Goal: Information Seeking & Learning: Learn about a topic

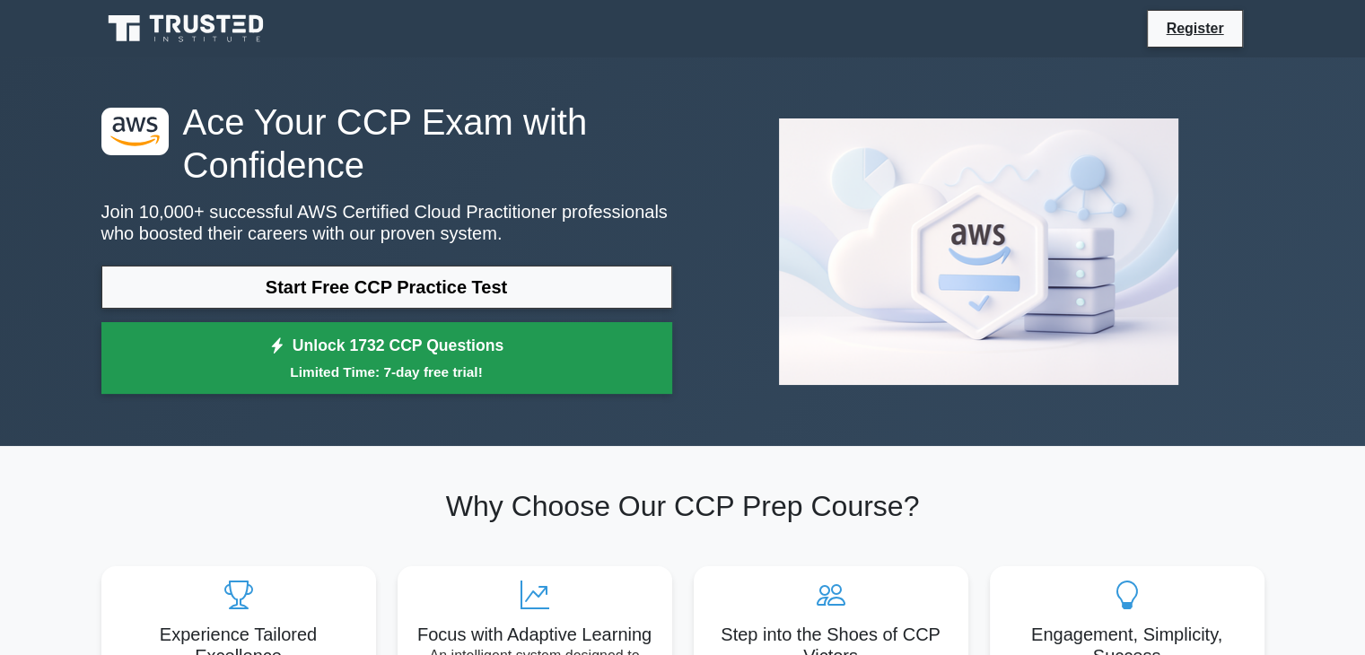
click at [336, 345] on link "Unlock 1732 CCP Questions Limited Time: 7-day free trial!" at bounding box center [386, 358] width 571 height 72
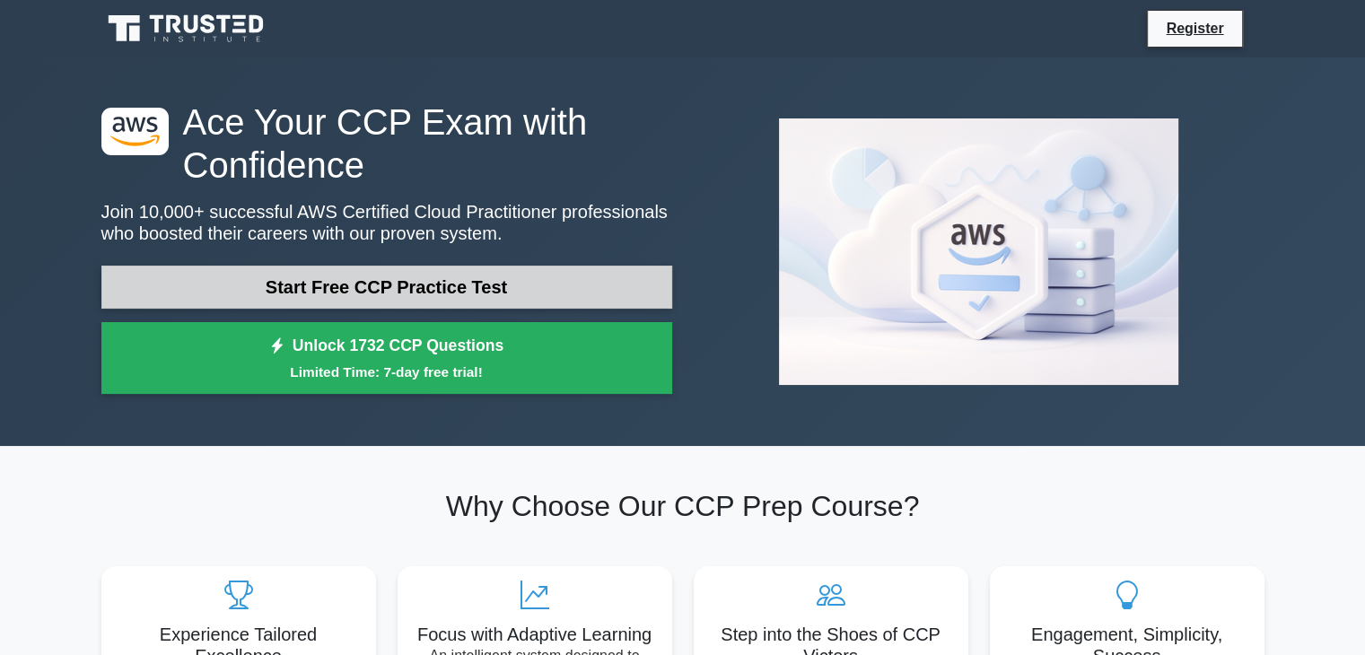
click at [395, 289] on link "Start Free CCP Practice Test" at bounding box center [386, 287] width 571 height 43
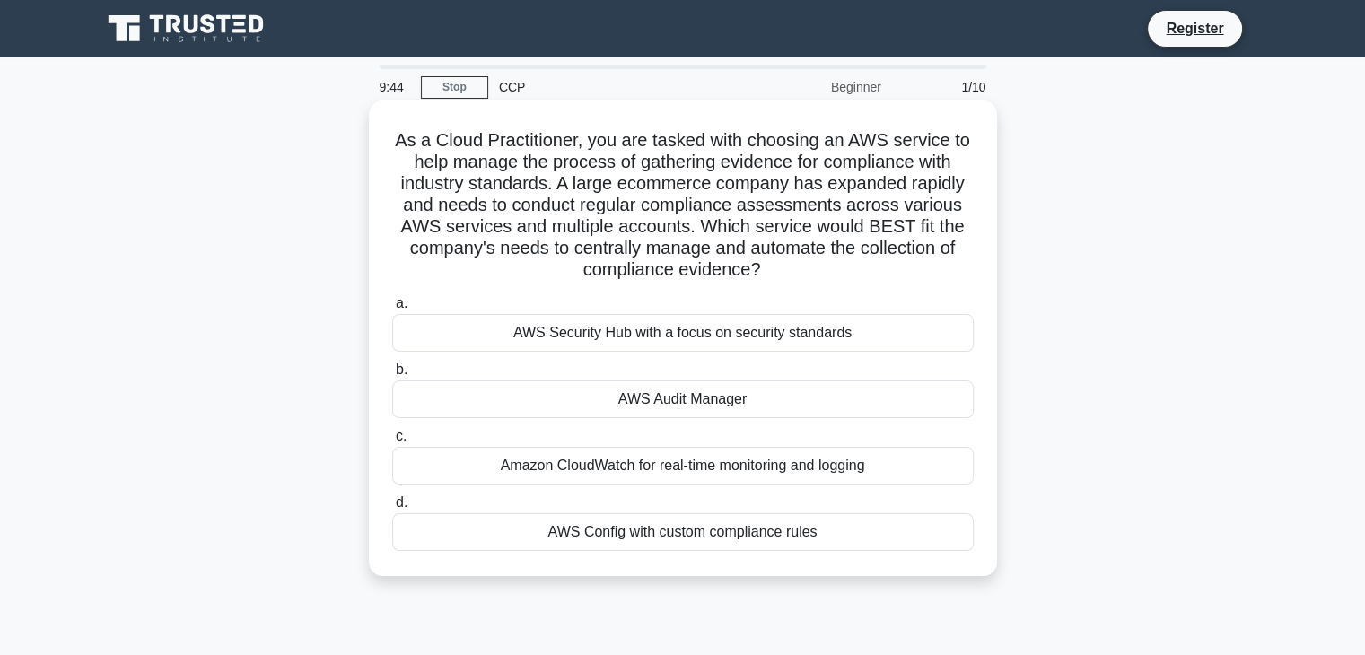
click at [696, 329] on div "AWS Security Hub with a focus on security standards" at bounding box center [682, 333] width 581 height 38
click at [392, 310] on input "a. AWS Security Hub with a focus on security standards" at bounding box center [392, 304] width 0 height 12
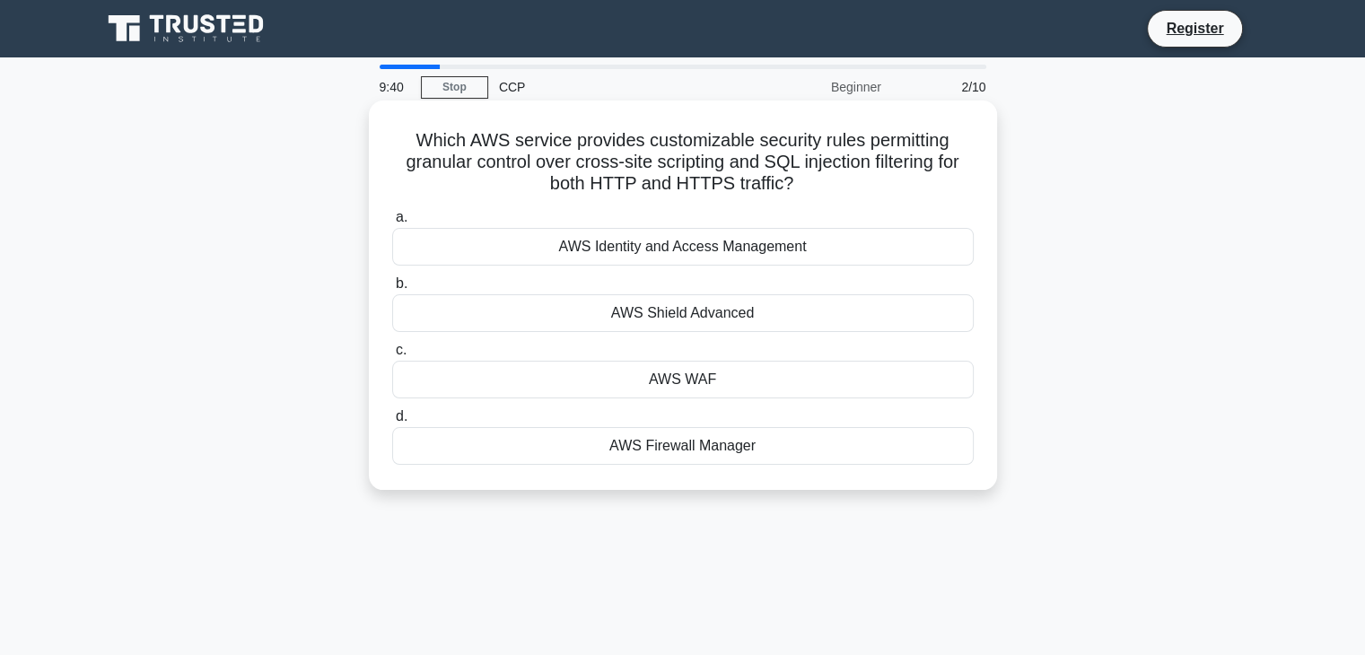
click at [635, 379] on div "AWS WAF" at bounding box center [682, 380] width 581 height 38
click at [392, 356] on input "c. AWS WAF" at bounding box center [392, 351] width 0 height 12
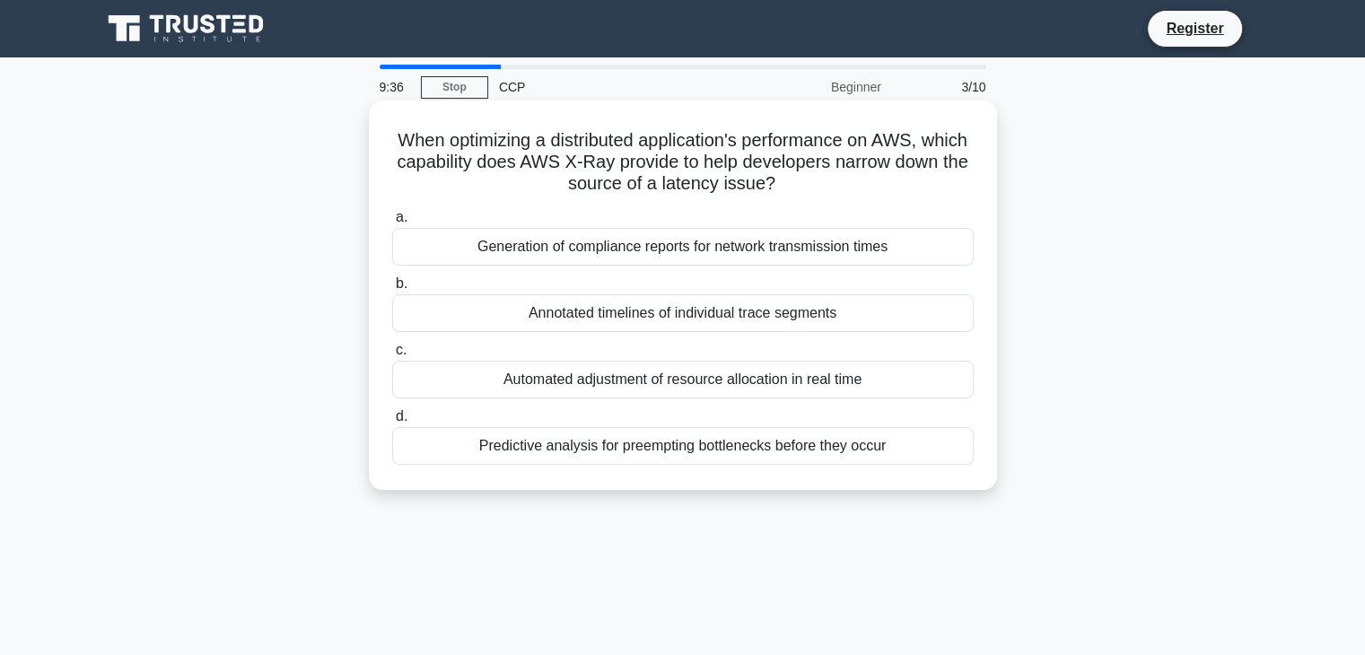
click at [595, 378] on div "Automated adjustment of resource allocation in real time" at bounding box center [682, 380] width 581 height 38
click at [392, 356] on input "c. Automated adjustment of resource allocation in real time" at bounding box center [392, 351] width 0 height 12
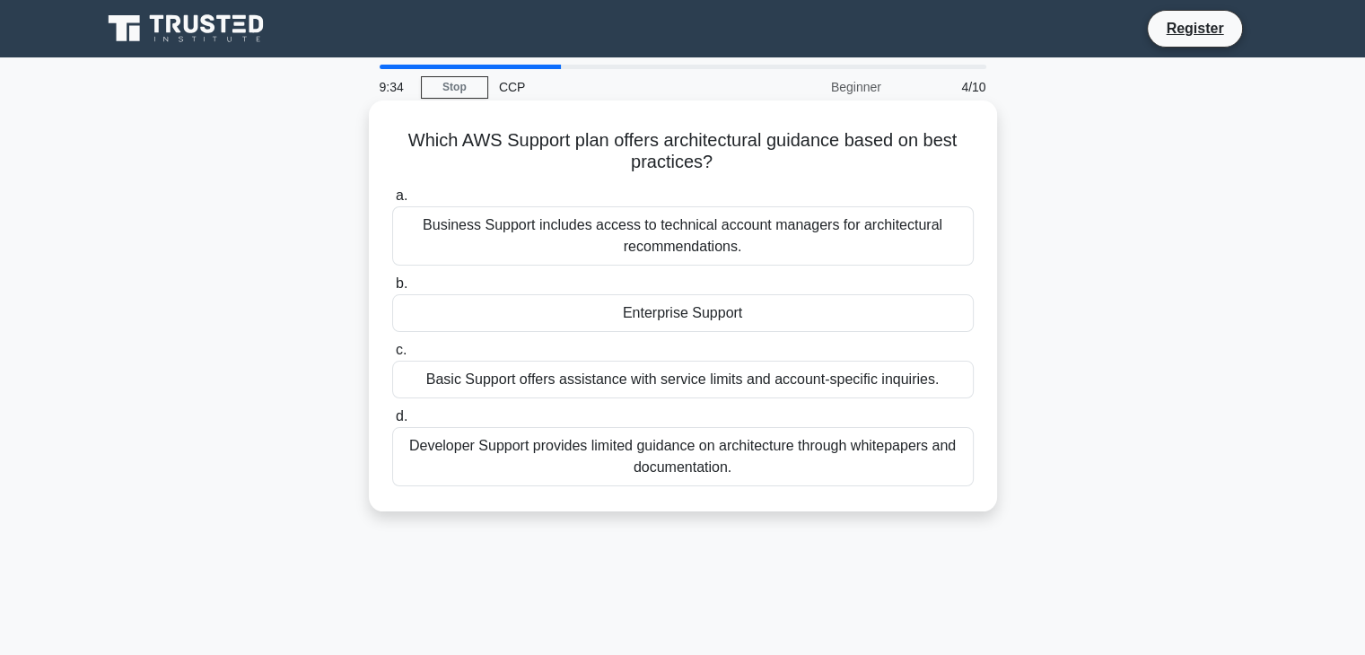
click at [563, 447] on div "Developer Support provides limited guidance on architecture through whitepapers…" at bounding box center [682, 456] width 581 height 59
click at [392, 423] on input "d. Developer Support provides limited guidance on architecture through whitepap…" at bounding box center [392, 417] width 0 height 12
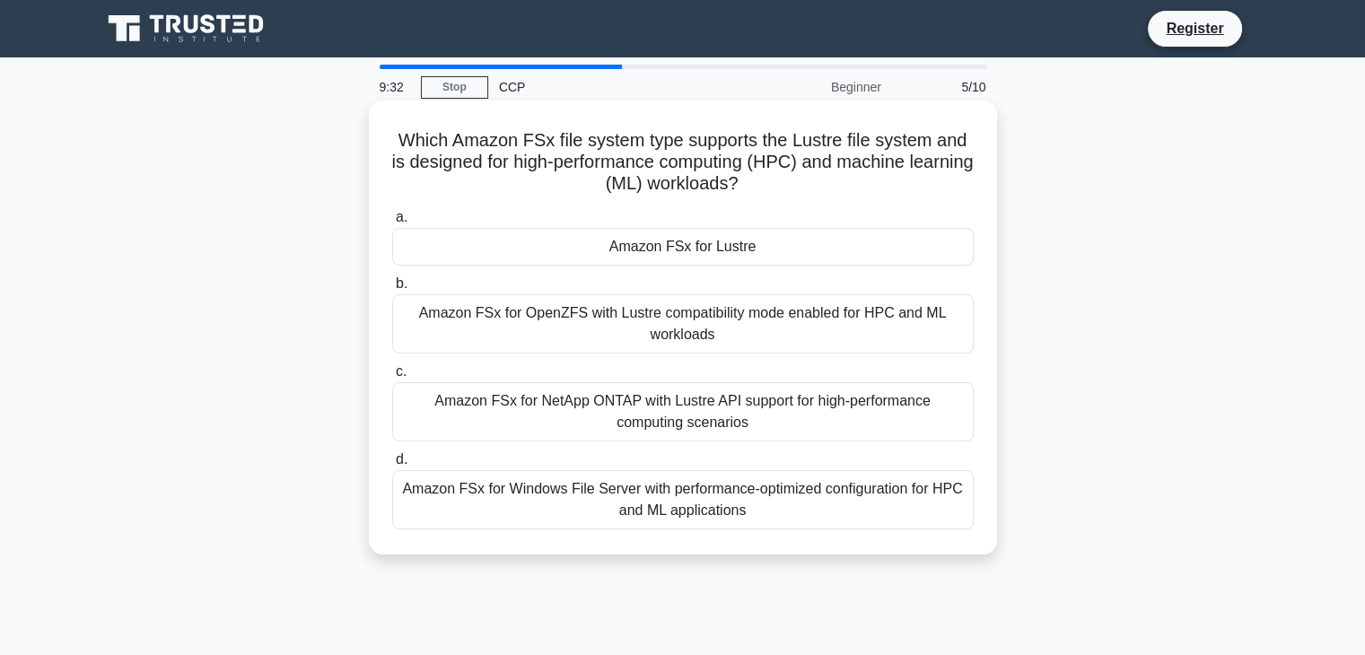
click at [607, 318] on div "Amazon FSx for OpenZFS with Lustre compatibility mode enabled for HPC and ML wo…" at bounding box center [682, 323] width 581 height 59
click at [392, 290] on input "b. Amazon FSx for OpenZFS with Lustre compatibility mode enabled for HPC and ML…" at bounding box center [392, 284] width 0 height 12
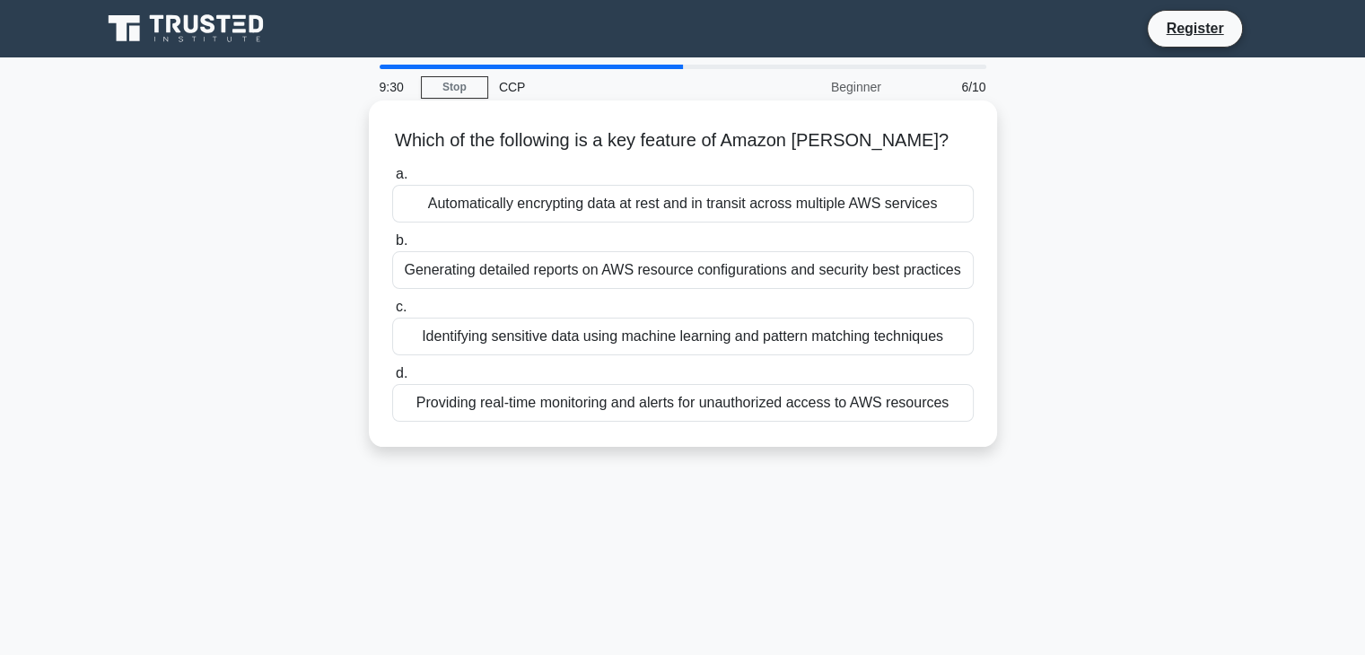
click at [537, 269] on div "Generating detailed reports on AWS resource configurations and security best pr…" at bounding box center [682, 270] width 581 height 38
click at [392, 247] on input "b. Generating detailed reports on AWS resource configurations and security best…" at bounding box center [392, 241] width 0 height 12
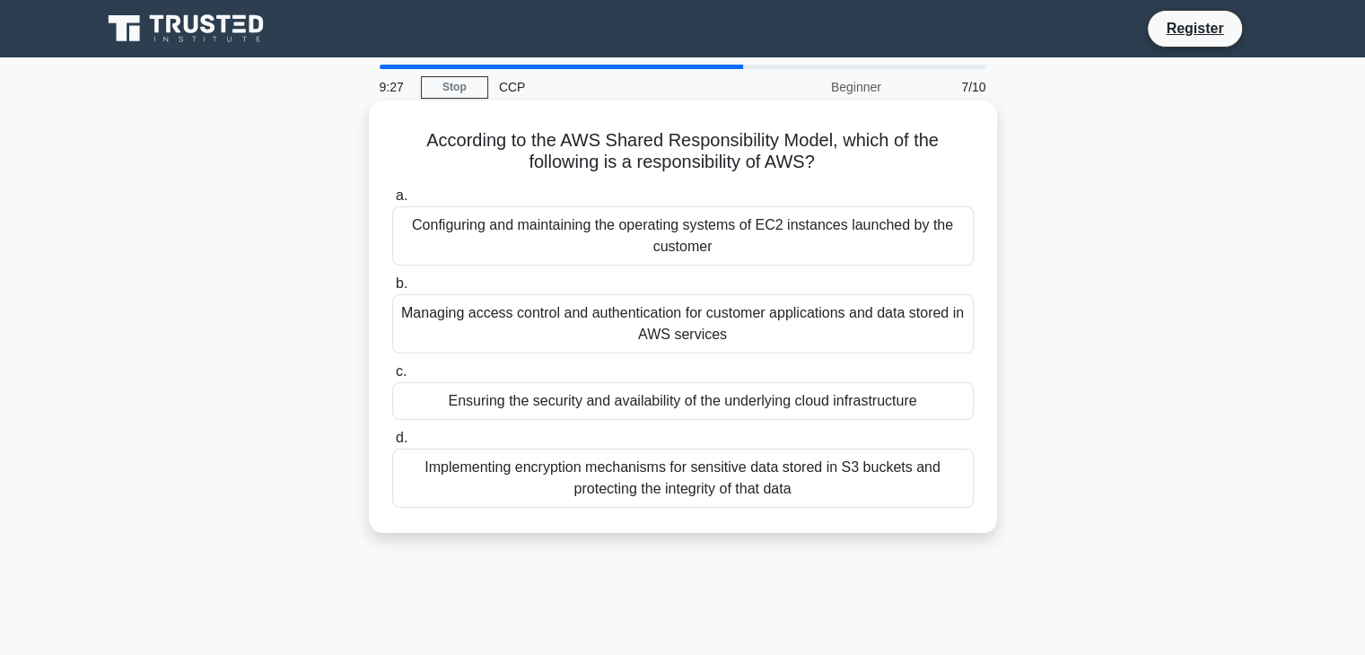
click at [605, 398] on div "Ensuring the security and availability of the underlying cloud infrastructure" at bounding box center [682, 401] width 581 height 38
click at [392, 378] on input "c. Ensuring the security and availability of the underlying cloud infrastructure" at bounding box center [392, 372] width 0 height 12
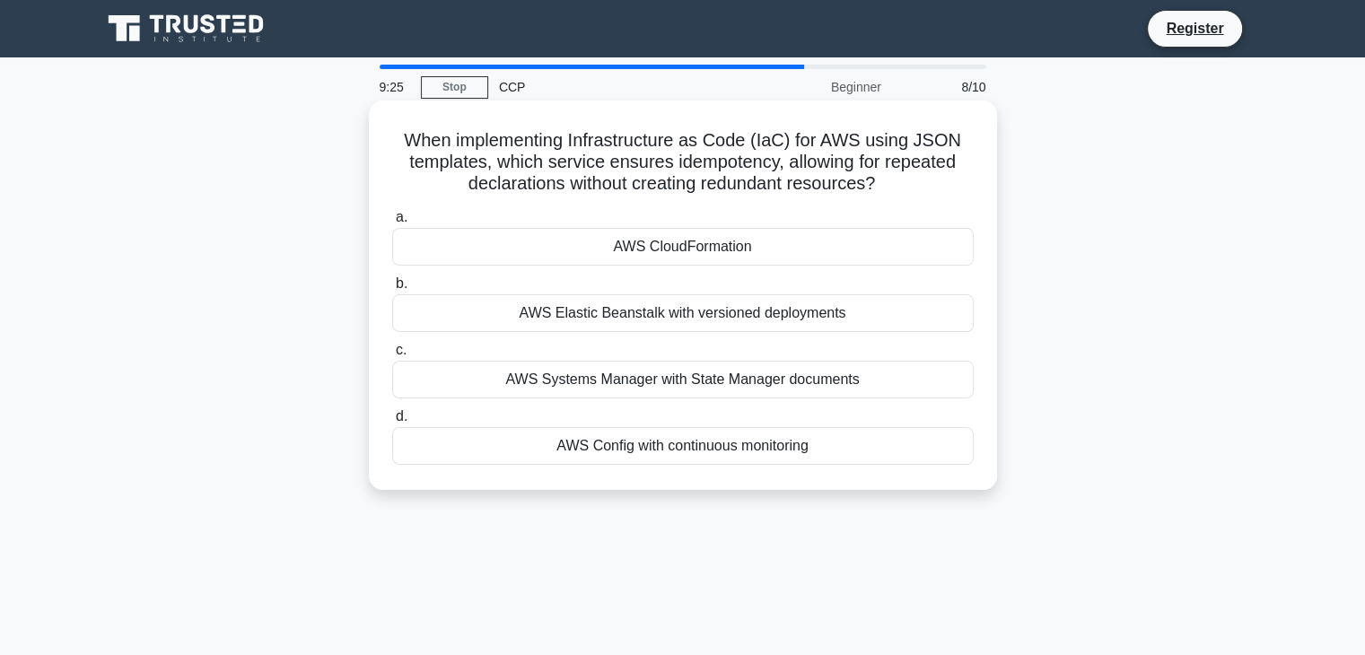
click at [700, 316] on div "AWS Elastic Beanstalk with versioned deployments" at bounding box center [682, 313] width 581 height 38
click at [392, 290] on input "b. AWS Elastic Beanstalk with versioned deployments" at bounding box center [392, 284] width 0 height 12
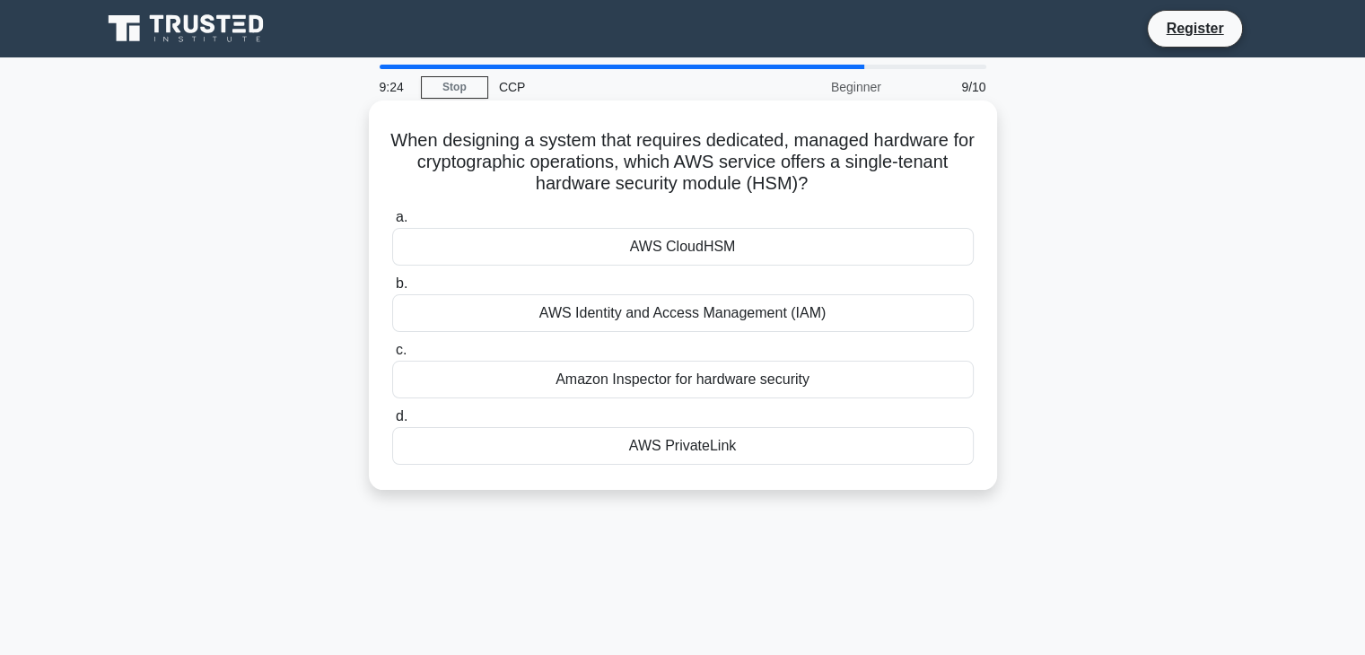
click at [630, 374] on div "Amazon Inspector for hardware security" at bounding box center [682, 380] width 581 height 38
click at [392, 356] on input "c. Amazon Inspector for hardware security" at bounding box center [392, 351] width 0 height 12
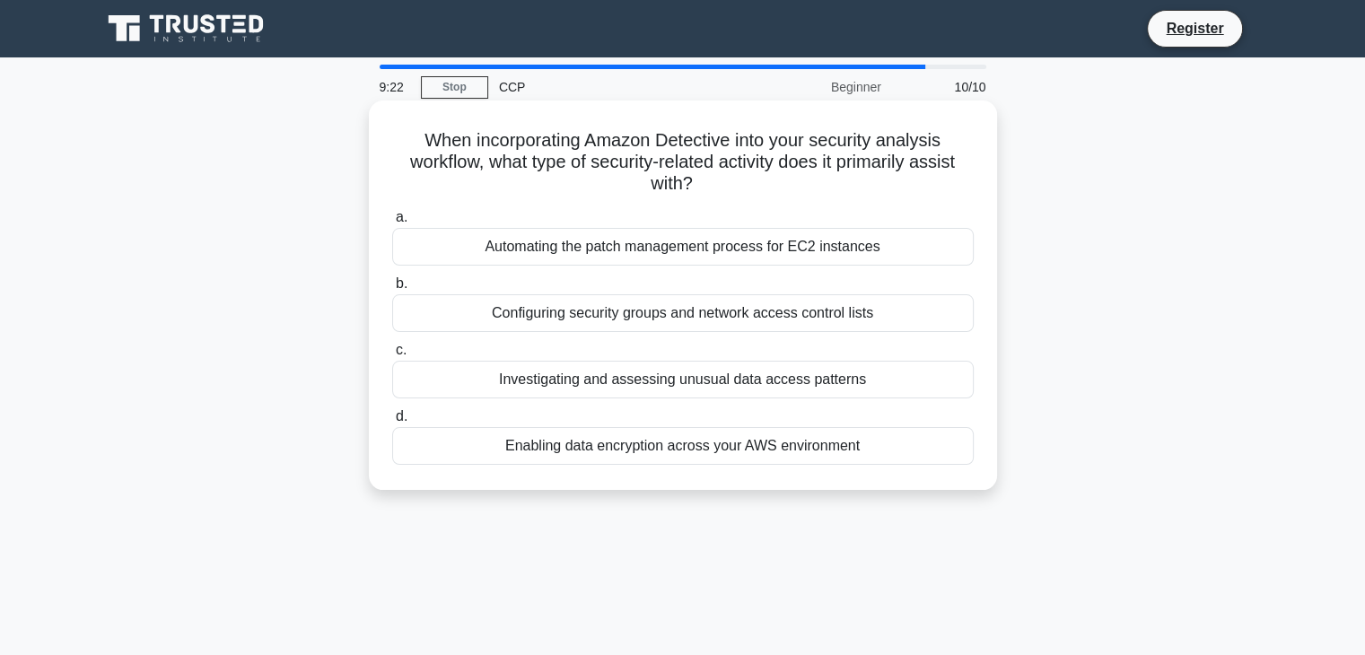
click at [576, 311] on div "Configuring security groups and network access control lists" at bounding box center [682, 313] width 581 height 38
click at [392, 290] on input "b. Configuring security groups and network access control lists" at bounding box center [392, 284] width 0 height 12
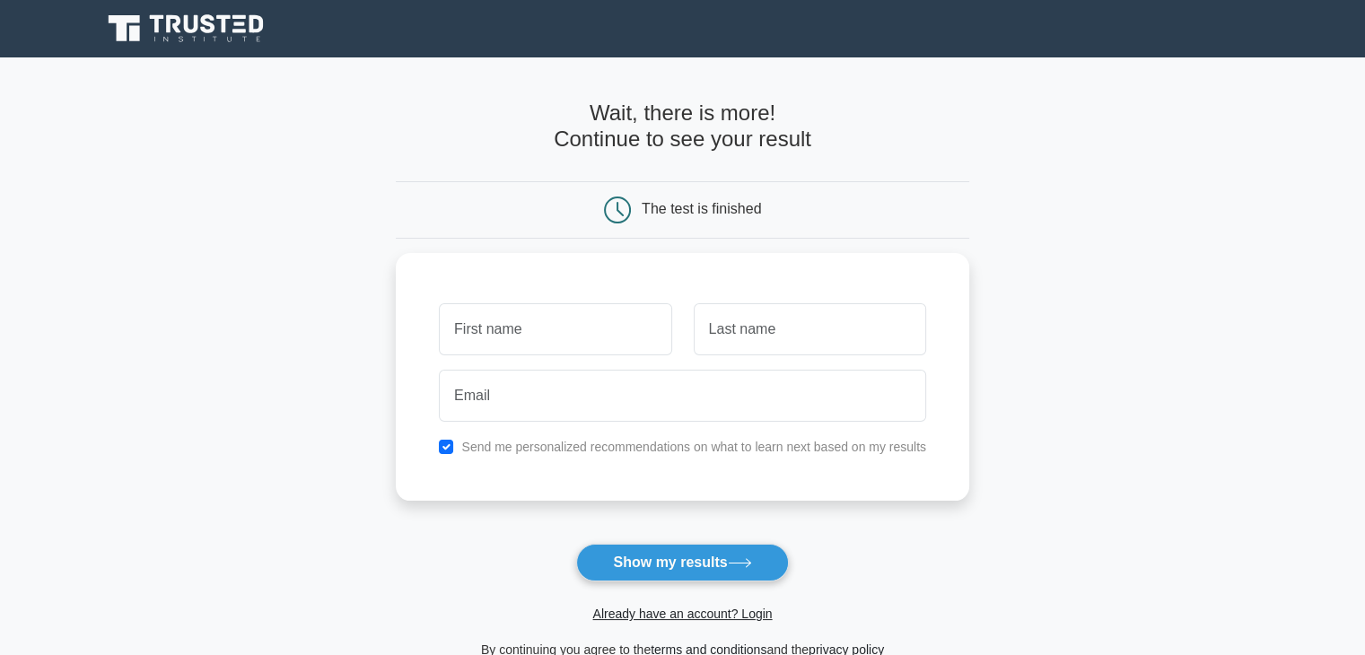
click at [617, 213] on icon at bounding box center [617, 209] width 27 height 27
click at [609, 327] on input "text" at bounding box center [555, 325] width 232 height 52
type input "Valens"
click at [802, 333] on input "text" at bounding box center [810, 325] width 232 height 52
type input "Dusengiyukuri"
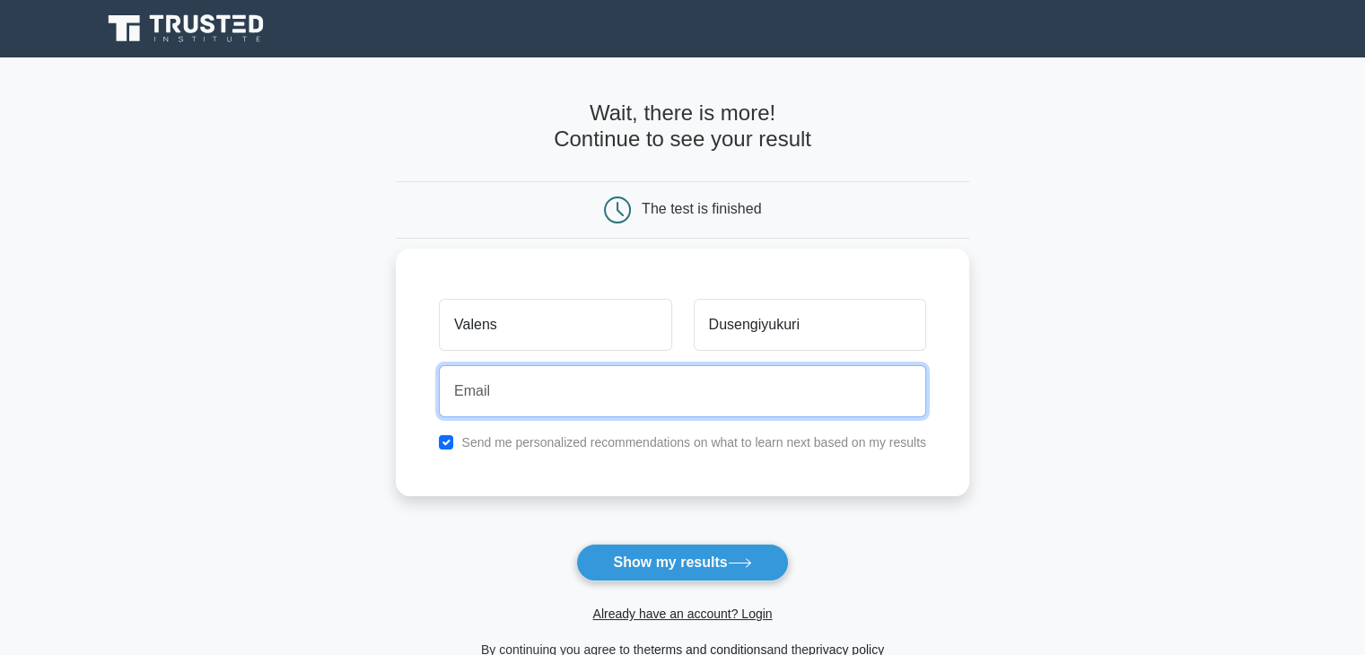
click at [556, 397] on input "email" at bounding box center [682, 391] width 487 height 52
type input "dusengiyukurivalens7@gmail.com"
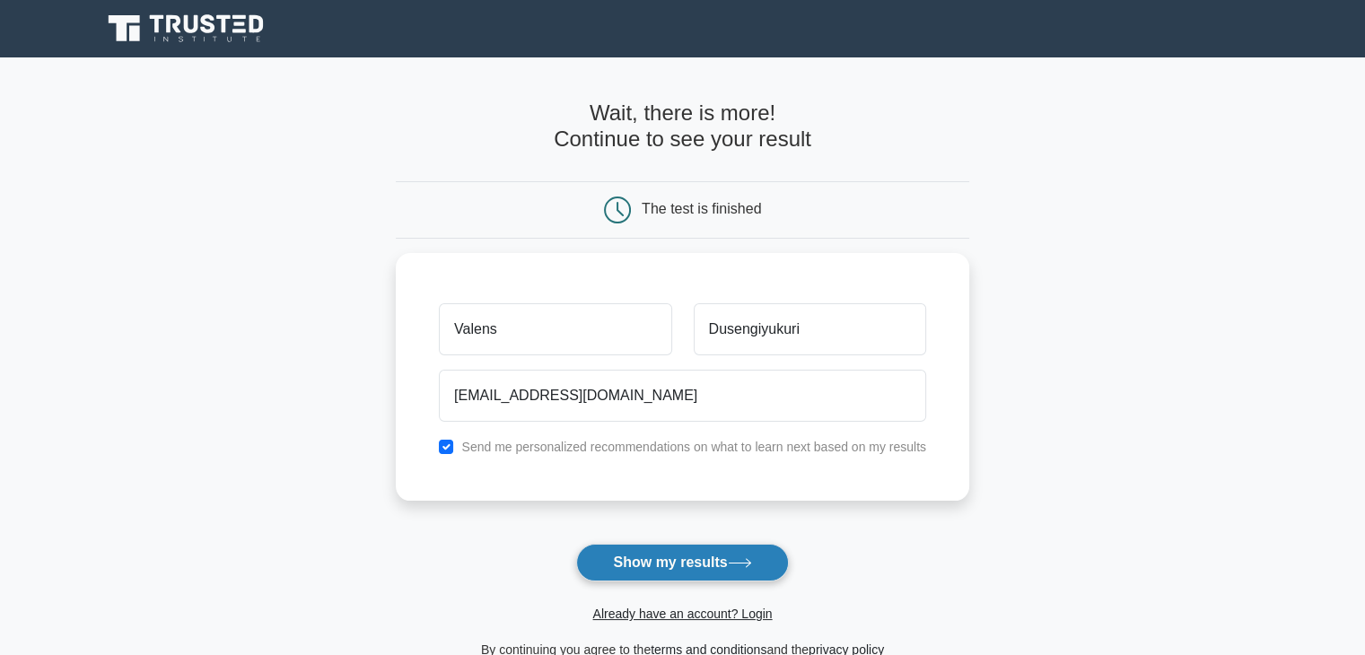
click at [693, 563] on button "Show my results" at bounding box center [682, 563] width 212 height 38
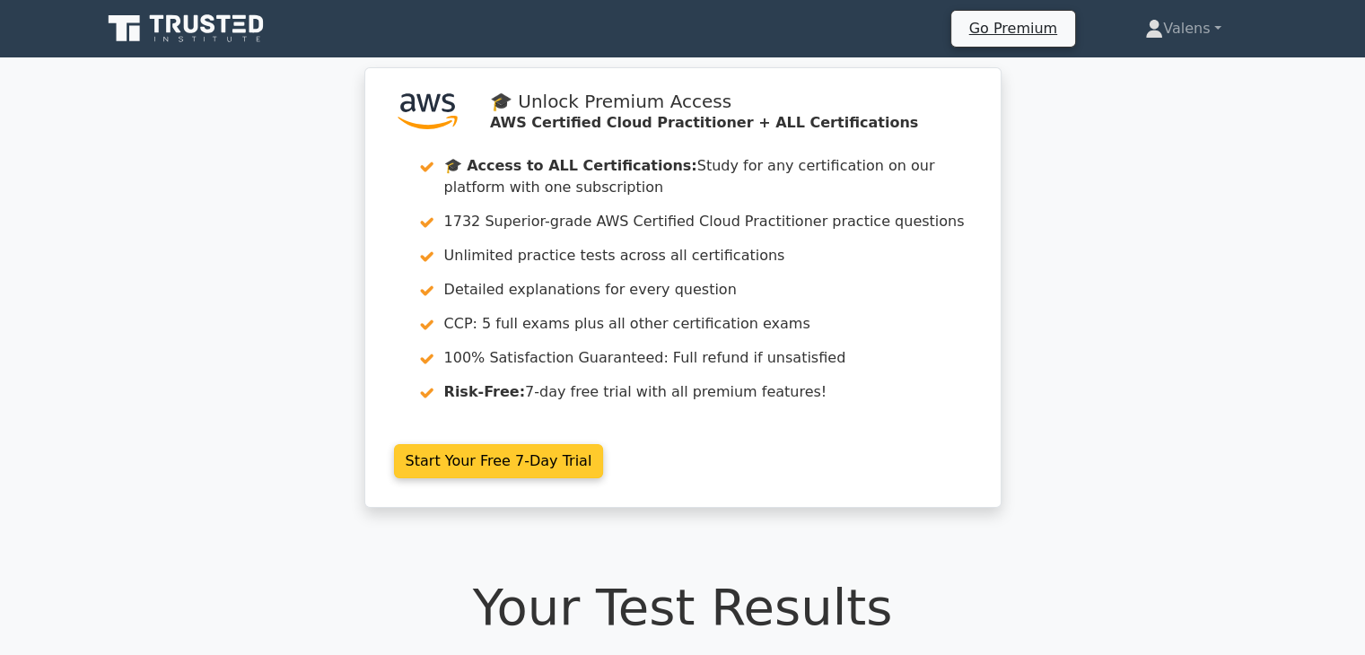
click at [446, 458] on link "Start Your Free 7-Day Trial" at bounding box center [499, 461] width 210 height 34
